Goal: Information Seeking & Learning: Learn about a topic

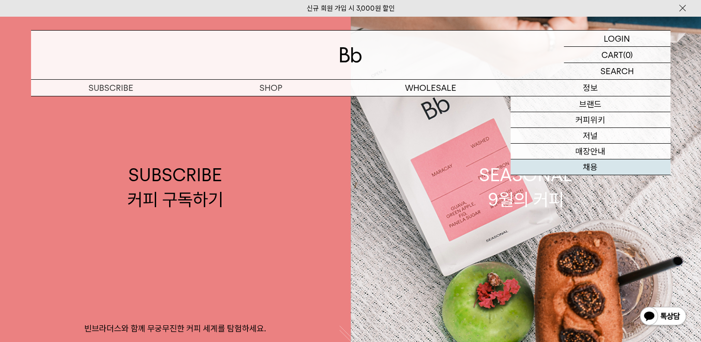
click at [587, 173] on link "채용" at bounding box center [591, 167] width 160 height 16
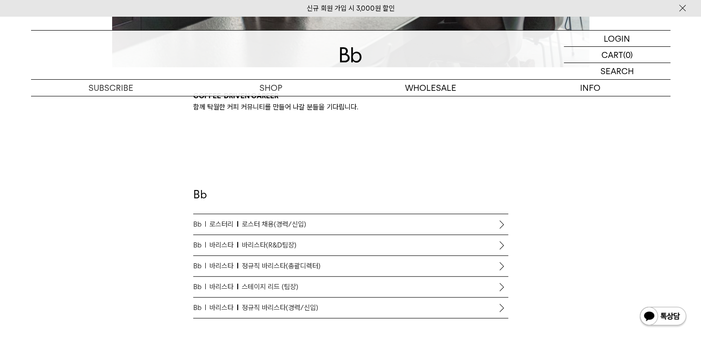
scroll to position [463, 0]
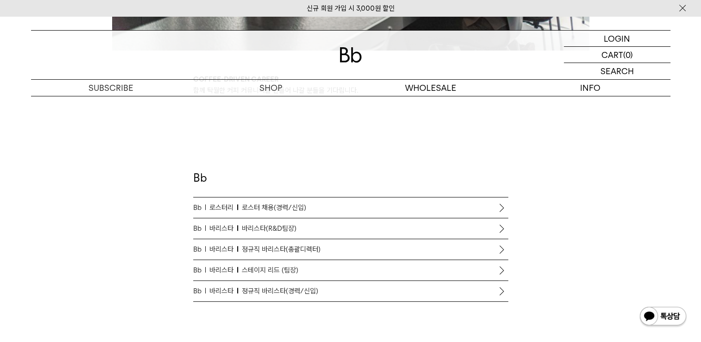
click at [279, 229] on span "바리스타(R&D팀장)" at bounding box center [269, 228] width 55 height 11
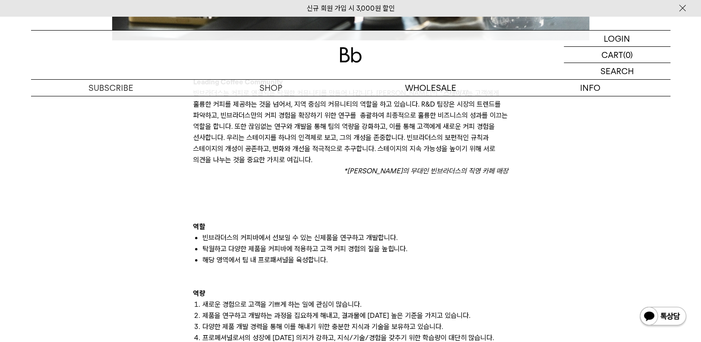
scroll to position [432, 0]
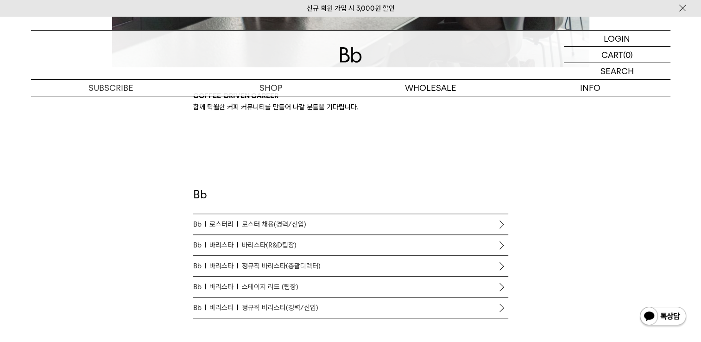
scroll to position [463, 0]
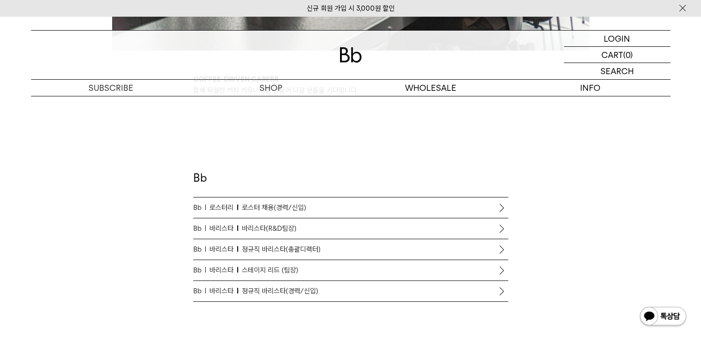
click at [304, 205] on span "로스터 채용(경력/신입)" at bounding box center [274, 207] width 64 height 11
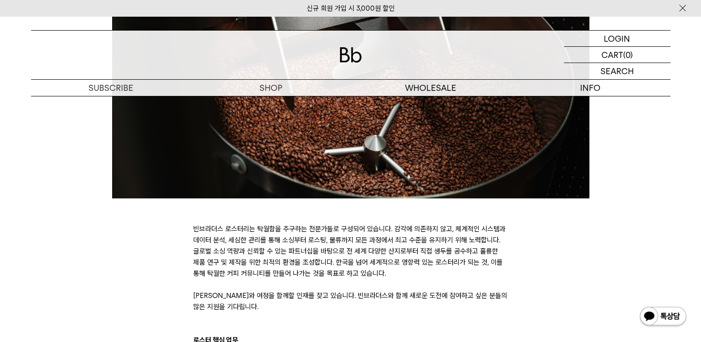
scroll to position [324, 0]
